Goal: Check status: Check status

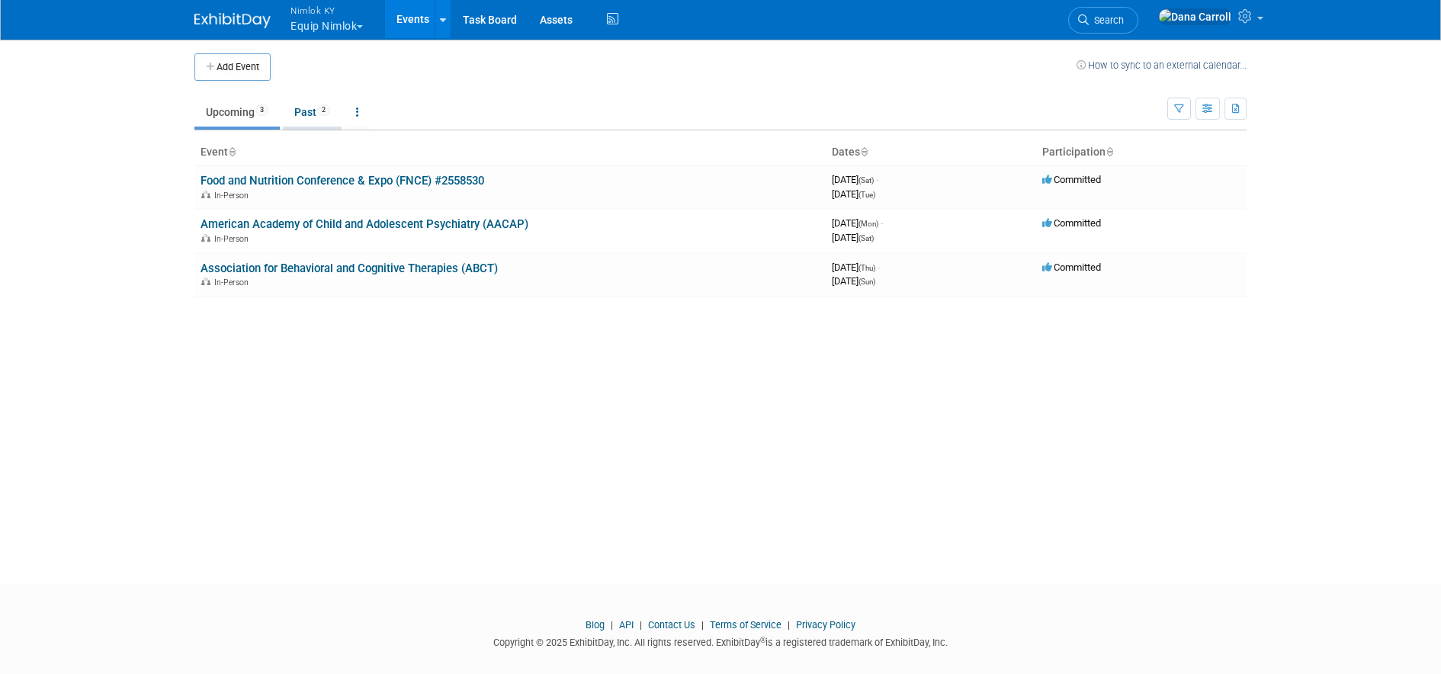
click at [315, 113] on link "Past 2" at bounding box center [312, 112] width 59 height 29
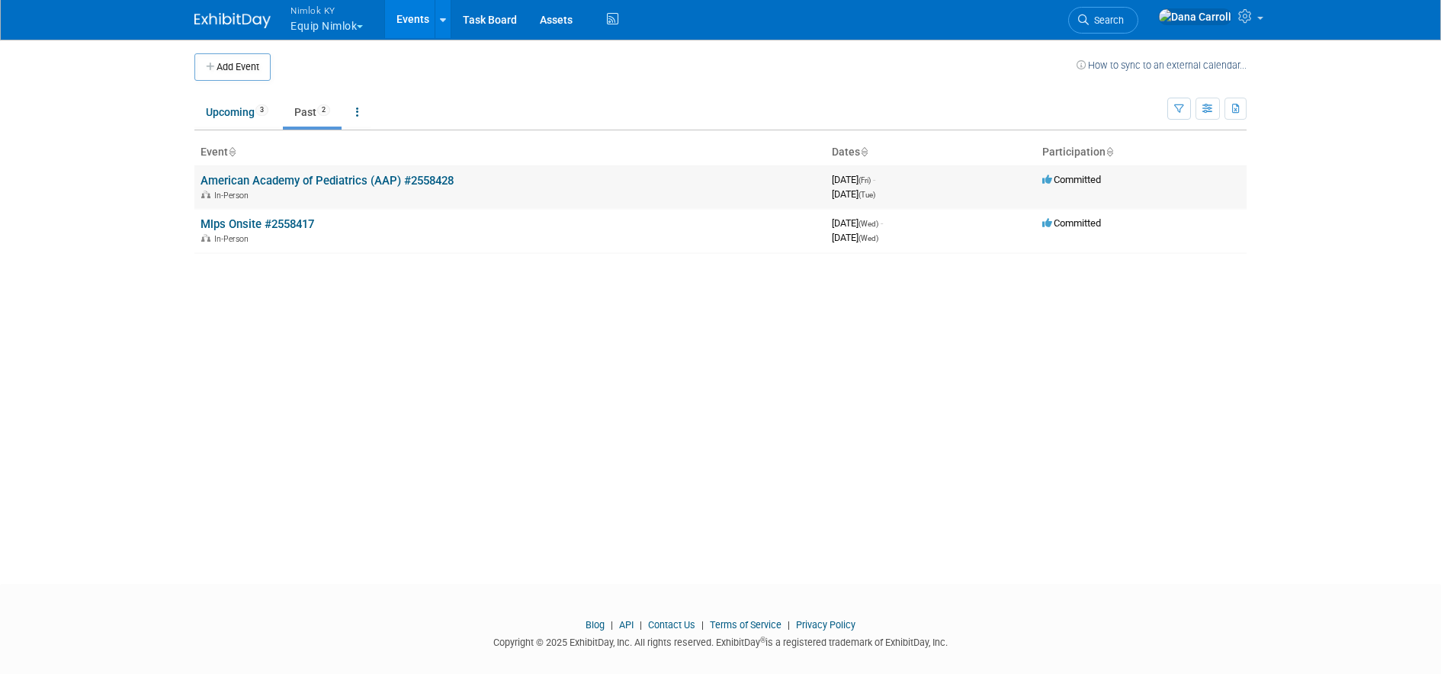
click at [289, 174] on link "American Academy of Pediatrics (AAP) #2558428" at bounding box center [327, 181] width 253 height 14
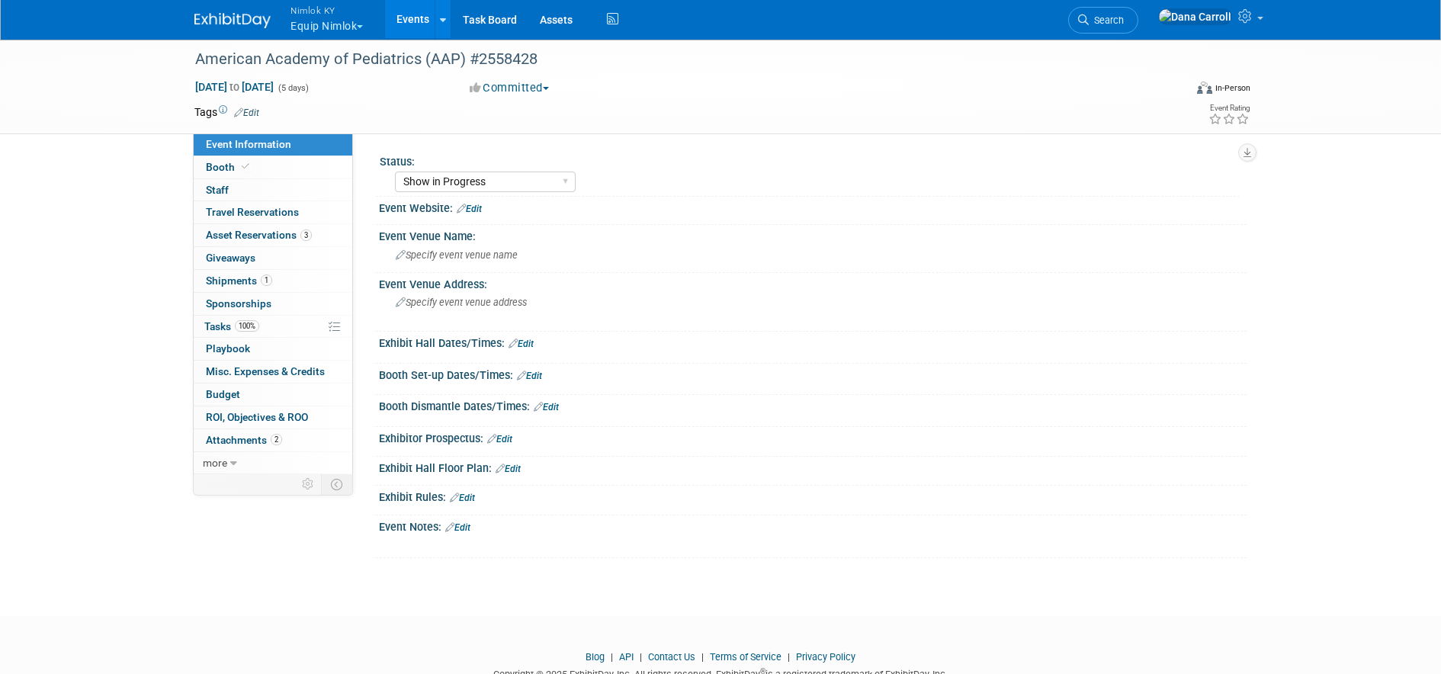
select select "Show in Progress"
click at [231, 281] on span "Shipments 1" at bounding box center [239, 280] width 66 height 12
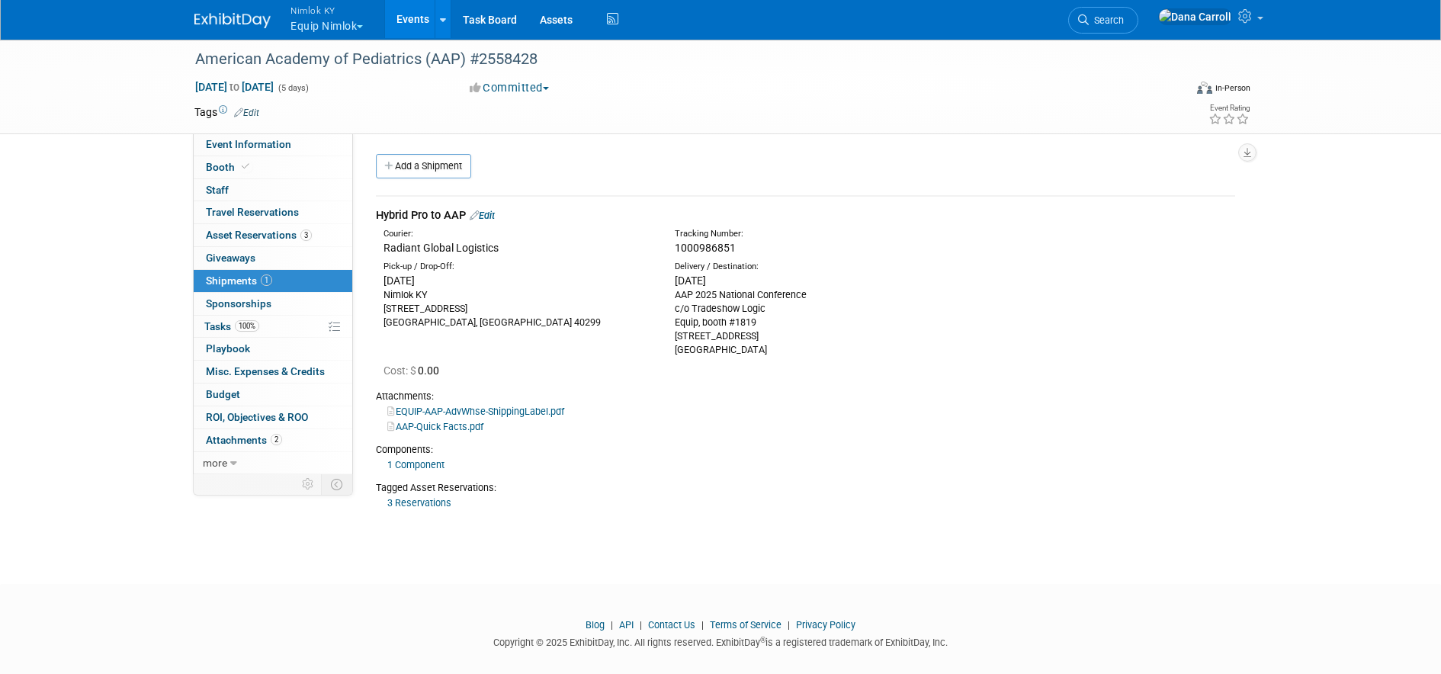
drag, startPoint x: 733, startPoint y: 249, endPoint x: 679, endPoint y: 245, distance: 54.3
click at [679, 245] on span "1000986851" at bounding box center [705, 248] width 61 height 12
click at [794, 248] on div "1000986851" at bounding box center [846, 247] width 342 height 15
drag, startPoint x: 738, startPoint y: 248, endPoint x: 677, endPoint y: 249, distance: 61.0
click at [677, 249] on div "1000986851" at bounding box center [846, 247] width 342 height 15
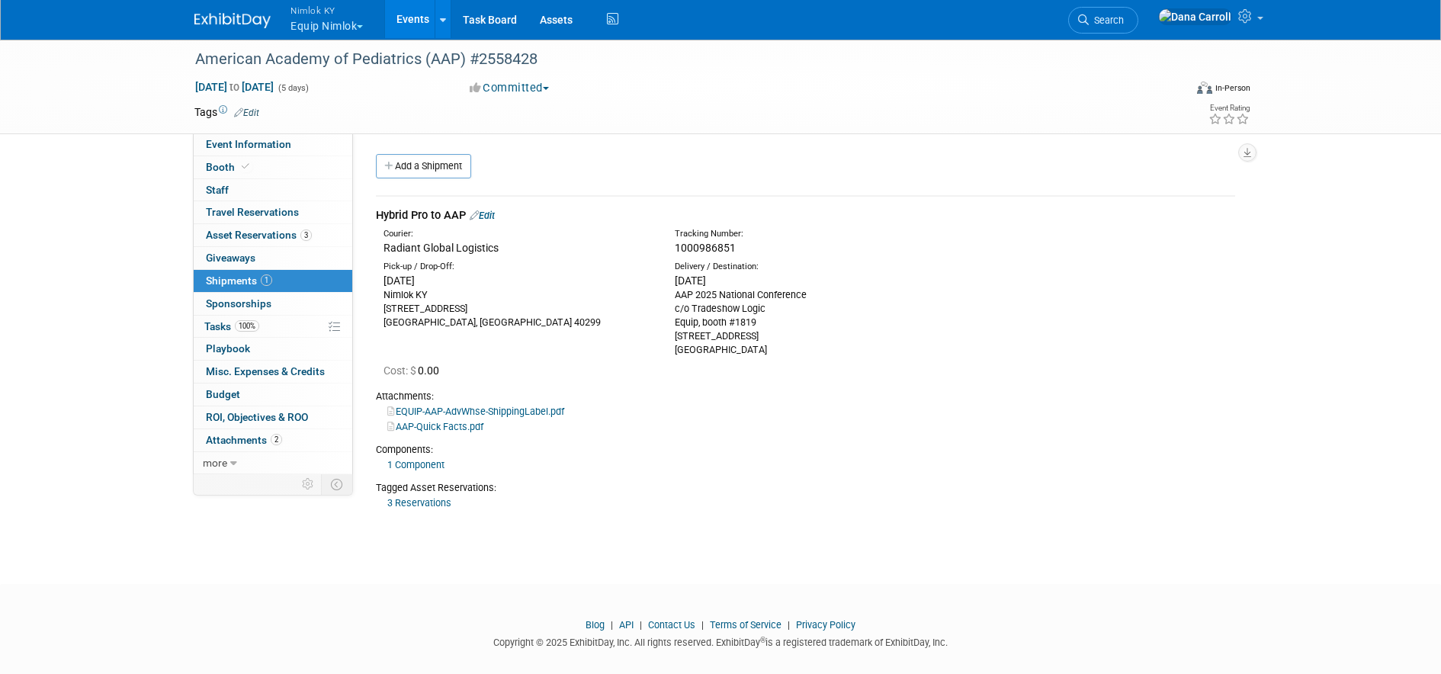
copy span "1000986851"
click at [405, 14] on link "Events" at bounding box center [413, 19] width 56 height 38
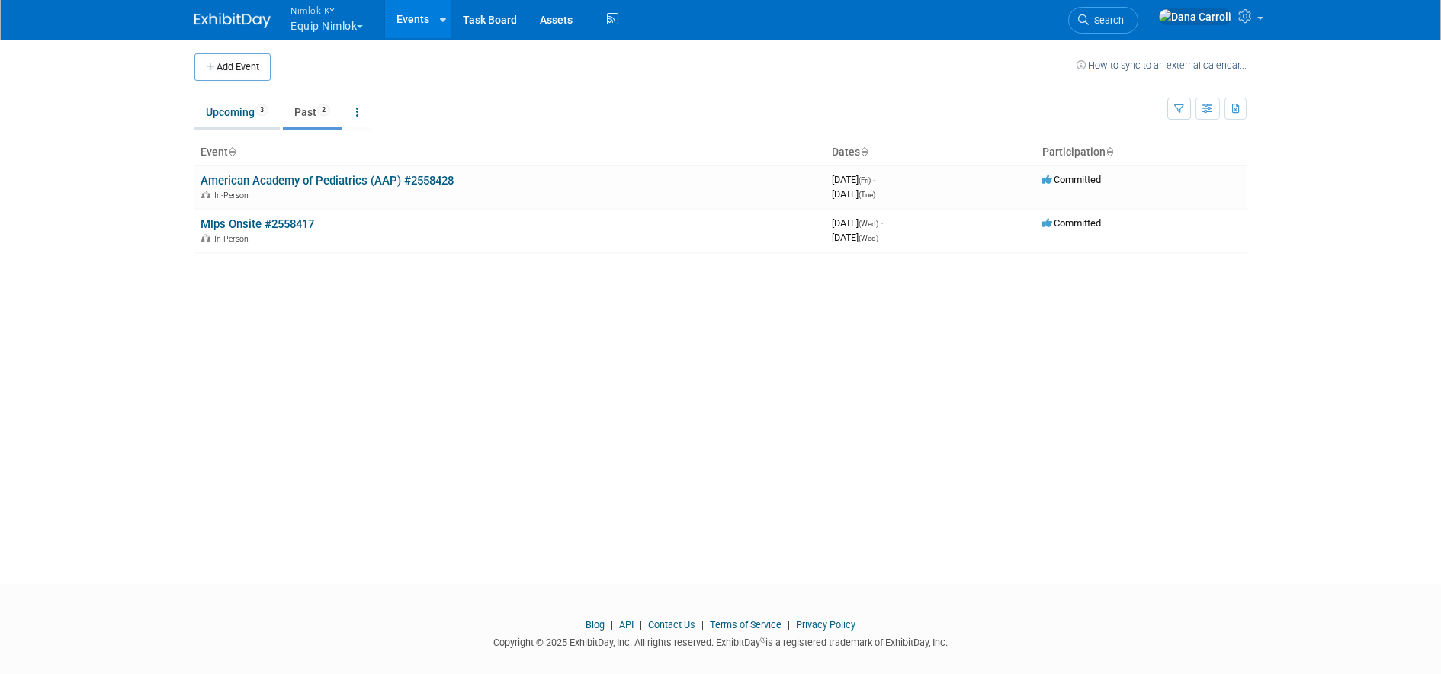
click at [229, 103] on link "Upcoming 3" at bounding box center [236, 112] width 85 height 29
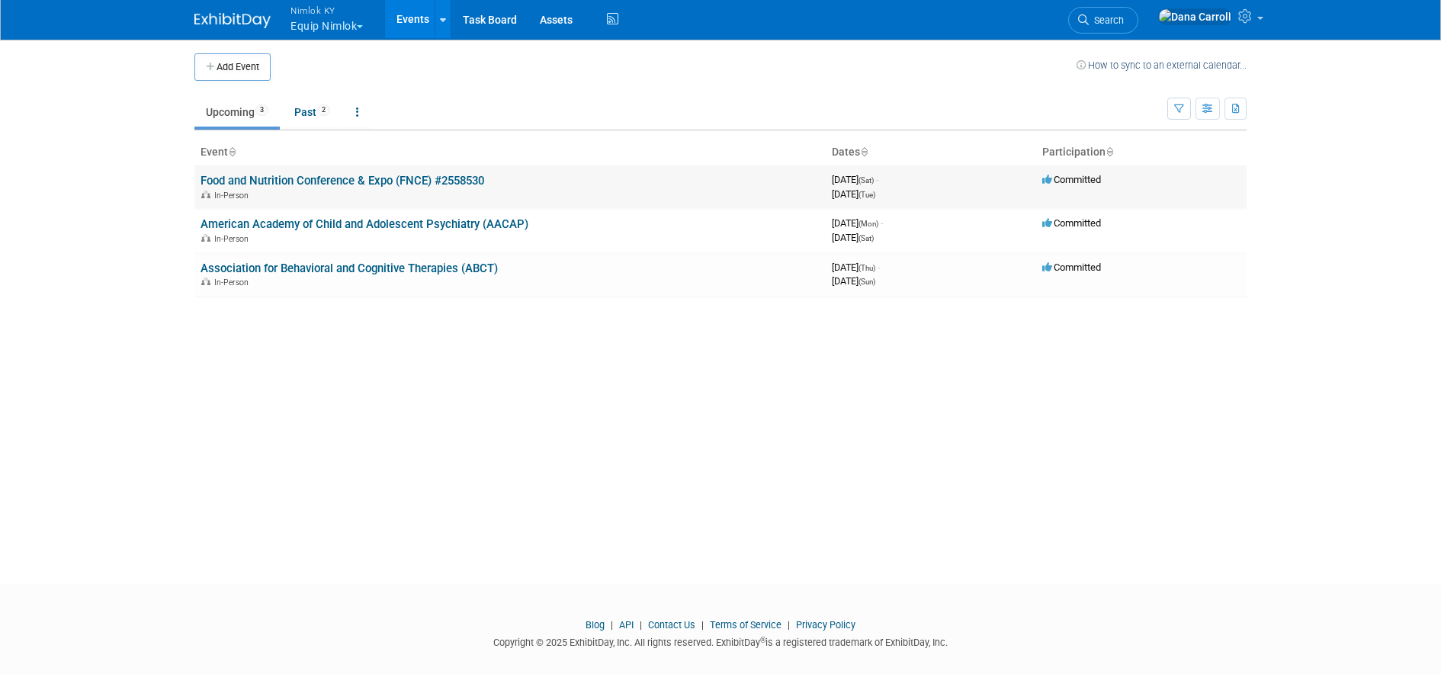
click at [293, 179] on link "Food and Nutrition Conference & Expo (FNCE) #2558530" at bounding box center [343, 181] width 284 height 14
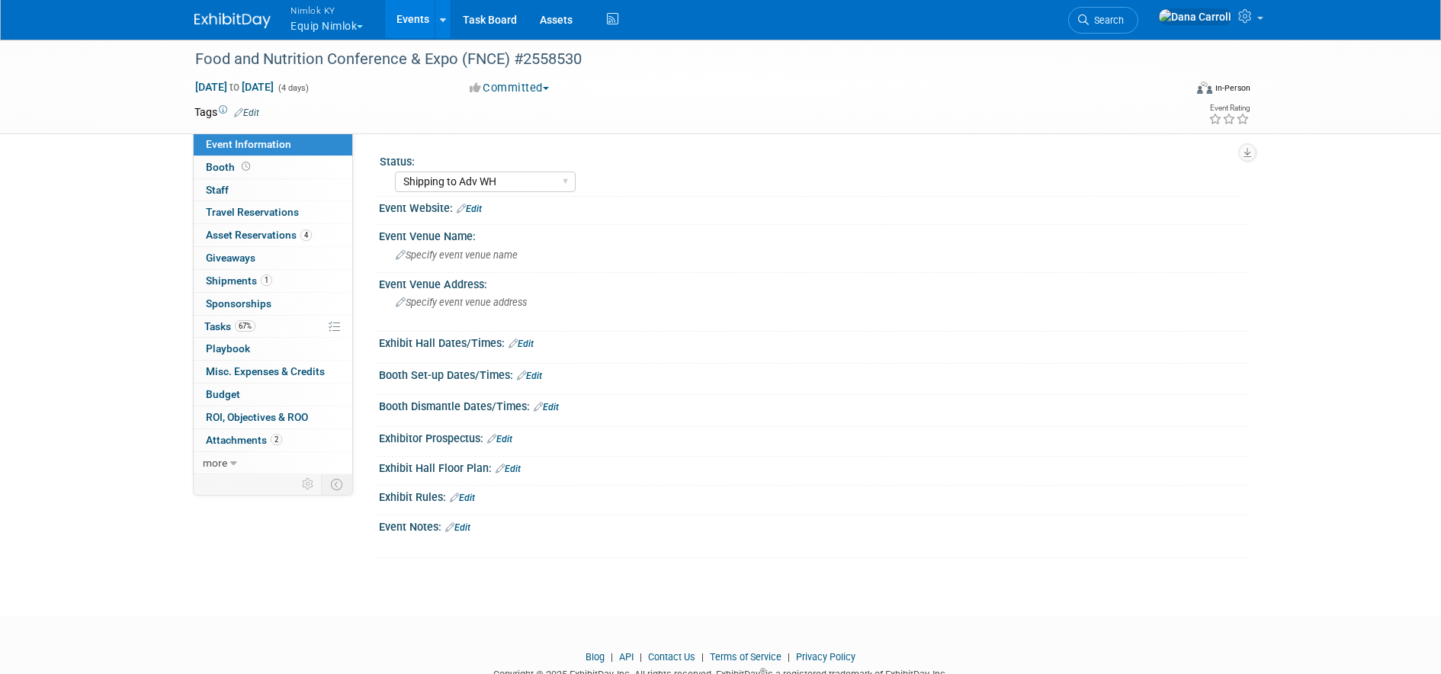
select select "Shipping to Adv WH"
click at [230, 278] on span "Shipments 1" at bounding box center [239, 280] width 66 height 12
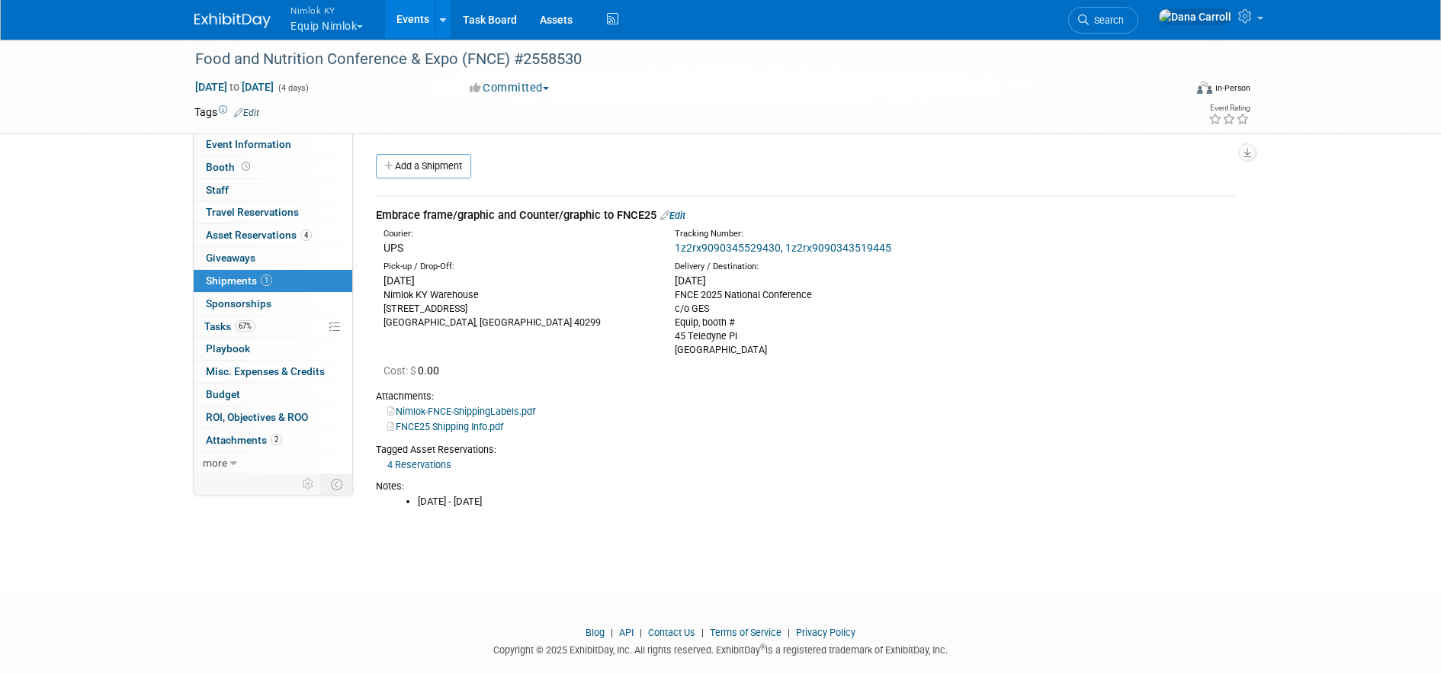
click at [740, 242] on link "1z2rx9090345529430, 1z2rx9090343519445" at bounding box center [783, 248] width 217 height 12
click at [819, 245] on link "1z2rx9090345529430, 1z2rx9090343519445" at bounding box center [783, 248] width 217 height 12
drag, startPoint x: 658, startPoint y: 246, endPoint x: 909, endPoint y: 249, distance: 250.9
click at [909, 249] on div "Courier: UPS Tracking Number: 1z2rx9090345529430, 1z2rx9090343519445" at bounding box center [805, 239] width 882 height 33
click at [910, 249] on div "1z2rx9090345529430, 1z2rx9090343519445" at bounding box center [846, 247] width 342 height 15
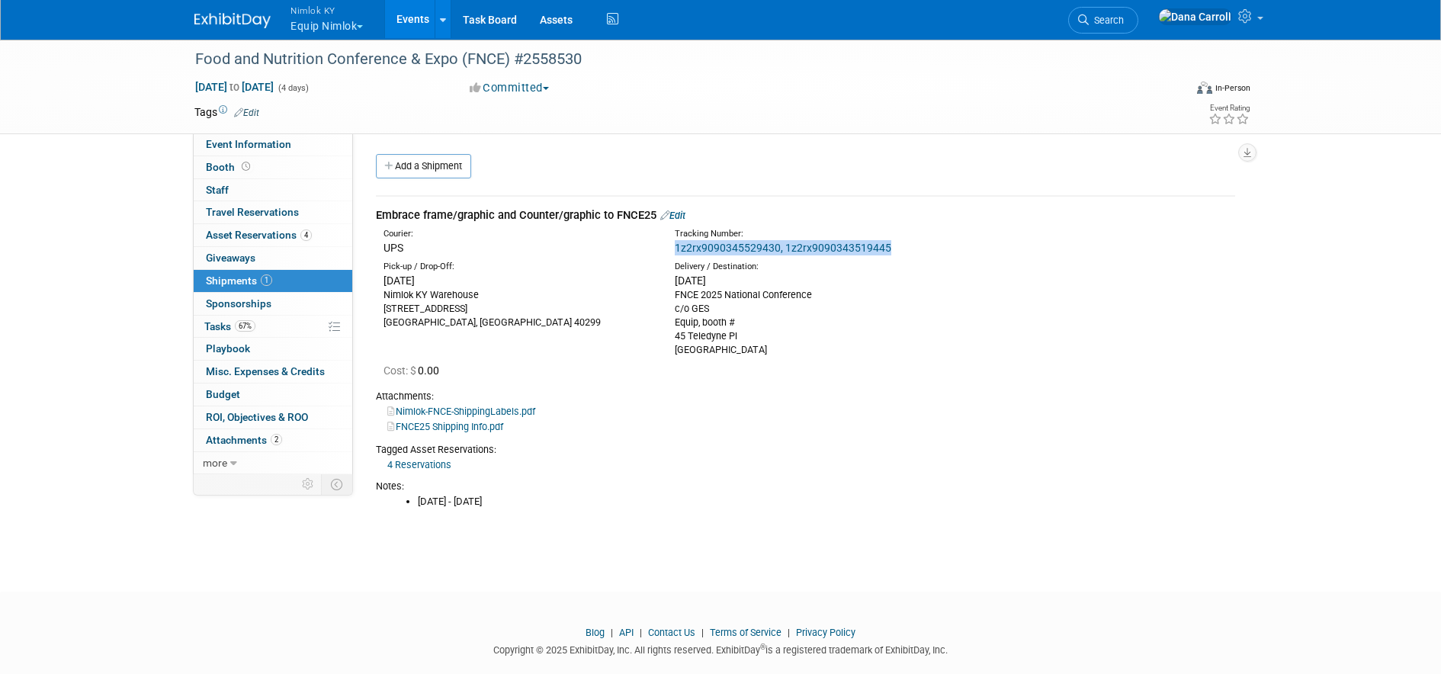
drag, startPoint x: 910, startPoint y: 249, endPoint x: 677, endPoint y: 245, distance: 232.6
click at [670, 249] on div "Tracking Number: 1z2rx9090345529430, 1z2rx9090343519445" at bounding box center [845, 241] width 364 height 27
copy link "1z2rx9090345529430, 1z2rx9090343519445"
